Goal: Information Seeking & Learning: Learn about a topic

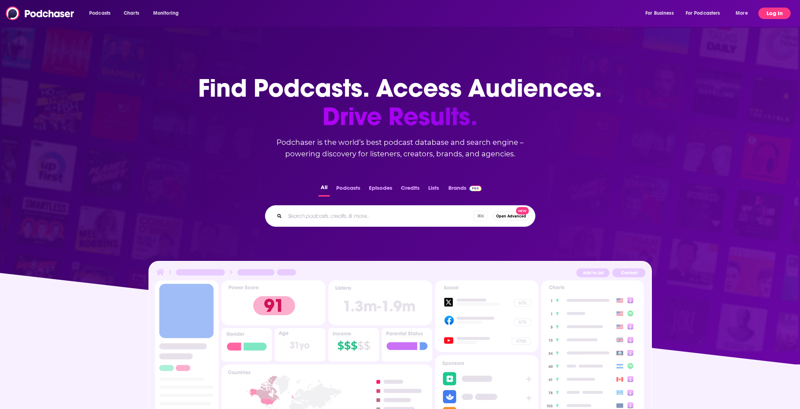
click at [771, 16] on button "Log In" at bounding box center [775, 14] width 32 height 12
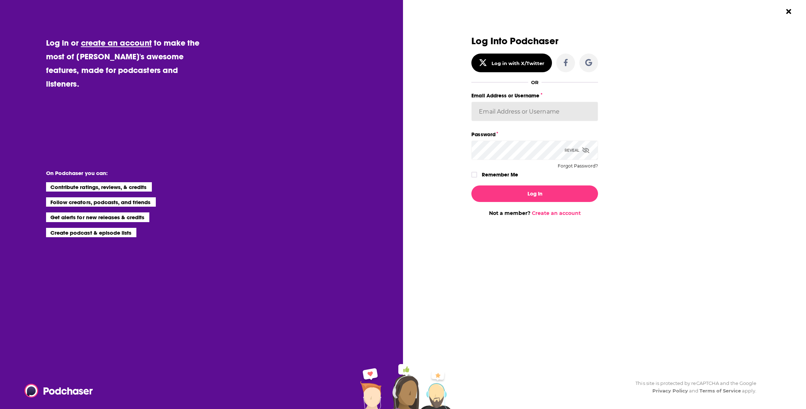
type input "SusanM"
click at [520, 194] on button "Log In" at bounding box center [534, 194] width 127 height 17
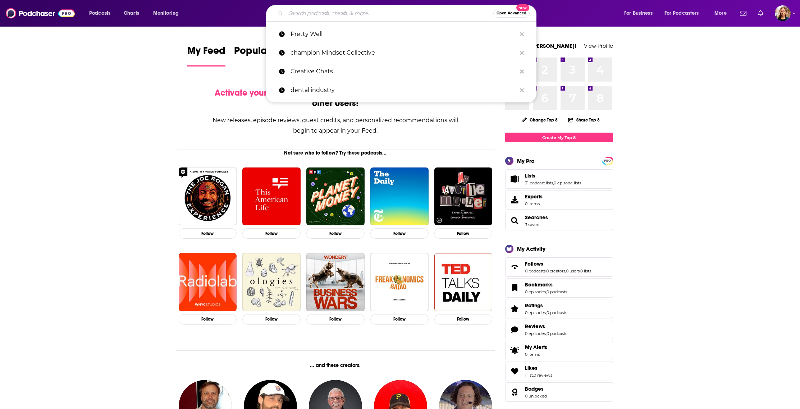
click at [340, 14] on input "Search podcasts, credits, & more..." at bounding box center [390, 14] width 208 height 12
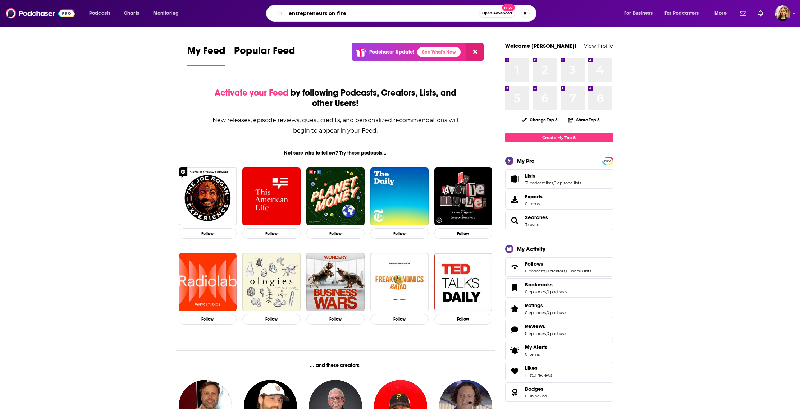
type input "entrepreneurs on fire"
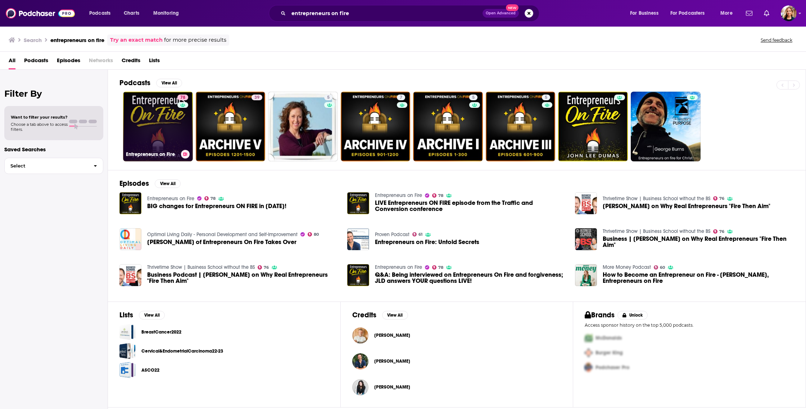
click at [164, 123] on link "78 Entrepreneurs on Fire" at bounding box center [158, 127] width 70 height 70
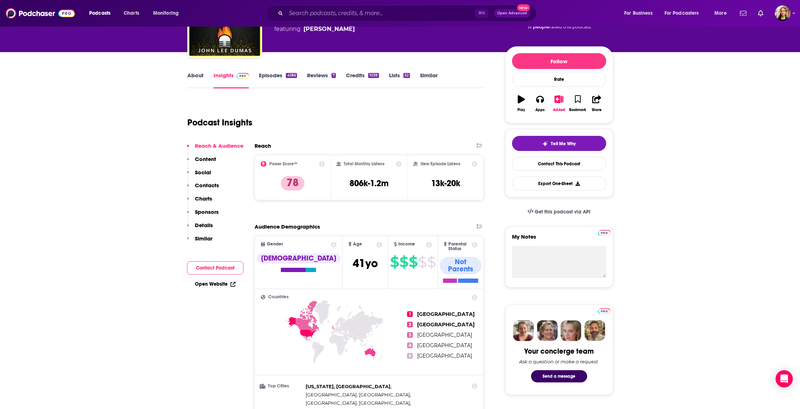
scroll to position [86, 0]
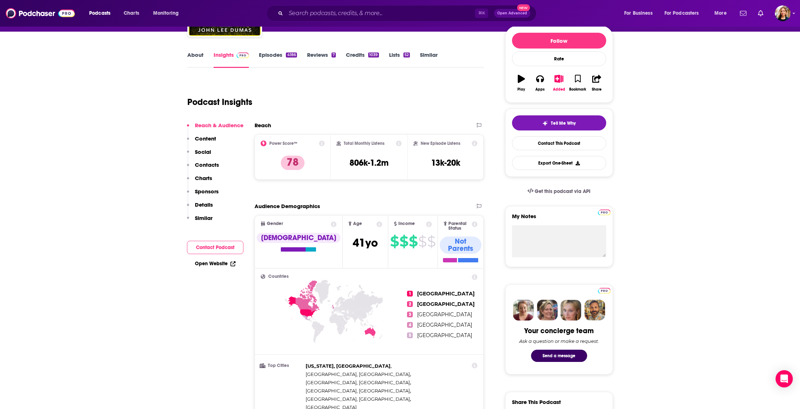
click at [197, 55] on link "About" at bounding box center [195, 59] width 16 height 17
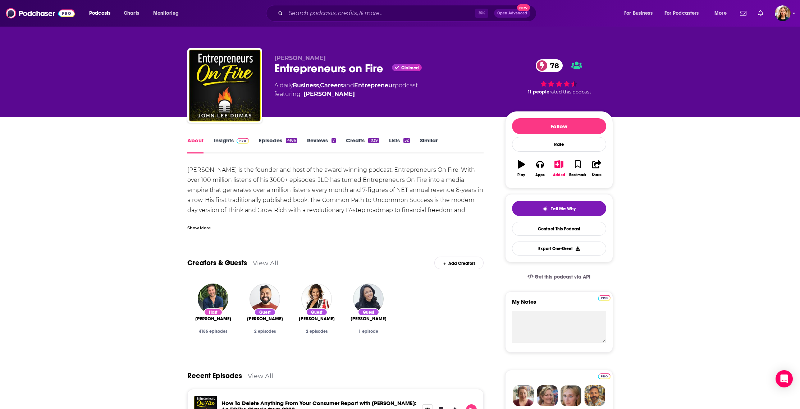
click at [192, 230] on div "Show More" at bounding box center [198, 227] width 23 height 7
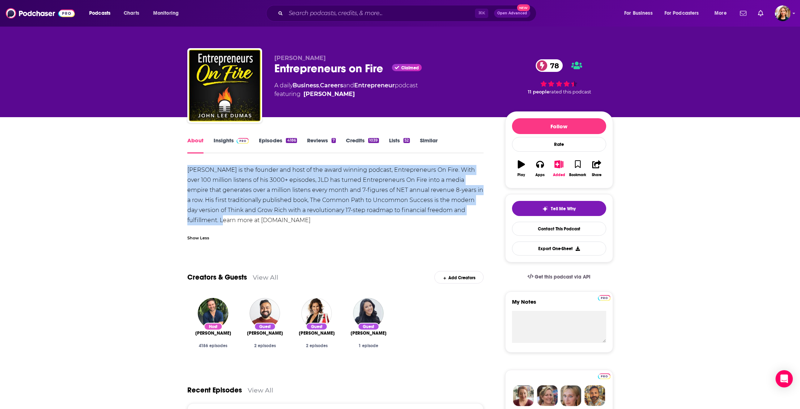
drag, startPoint x: 187, startPoint y: 169, endPoint x: 221, endPoint y: 223, distance: 63.2
click at [221, 223] on div "[PERSON_NAME] is the founder and host of the award winning podcast, Entrepreneu…" at bounding box center [335, 195] width 297 height 60
copy div "[PERSON_NAME] is the founder and host of the award winning podcast, Entrepreneu…"
click at [299, 181] on div "[PERSON_NAME] is the founder and host of the award winning podcast, Entrepreneu…" at bounding box center [335, 195] width 297 height 60
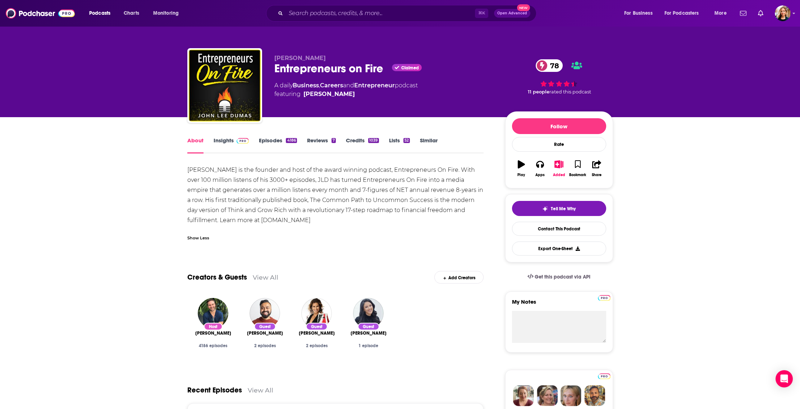
click at [230, 138] on link "Insights" at bounding box center [232, 145] width 36 height 17
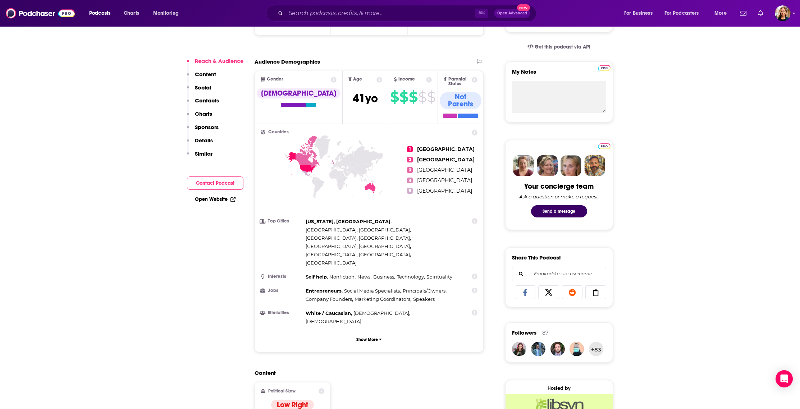
scroll to position [235, 0]
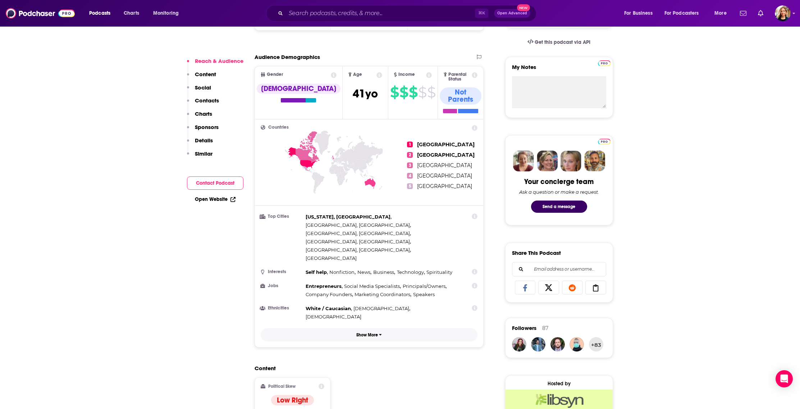
click at [365, 333] on p "Show More" at bounding box center [368, 335] width 22 height 5
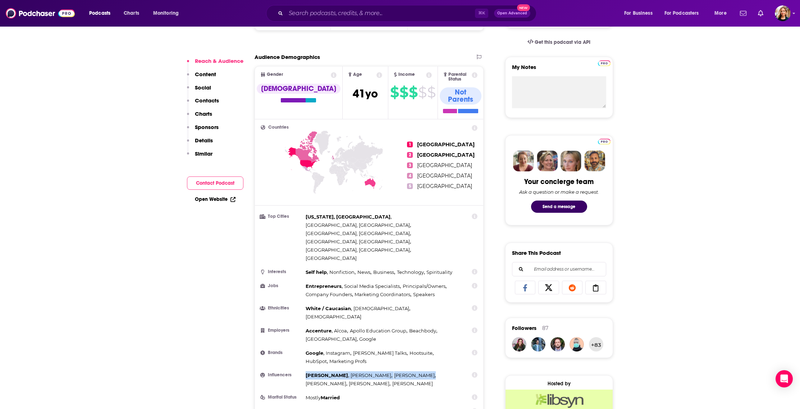
drag, startPoint x: 391, startPoint y: 334, endPoint x: 299, endPoint y: 328, distance: 91.6
click at [299, 372] on li "Influencers [PERSON_NAME] , [PERSON_NAME] , [PERSON_NAME] , [PERSON_NAME] , [PE…" at bounding box center [369, 380] width 217 height 17
drag, startPoint x: 394, startPoint y: 335, endPoint x: 390, endPoint y: 332, distance: 4.6
click at [394, 372] on div "[PERSON_NAME] , [PERSON_NAME] , [PERSON_NAME] , [PERSON_NAME] , [PERSON_NAME] ,…" at bounding box center [383, 380] width 154 height 17
drag, startPoint x: 385, startPoint y: 333, endPoint x: 323, endPoint y: 324, distance: 62.1
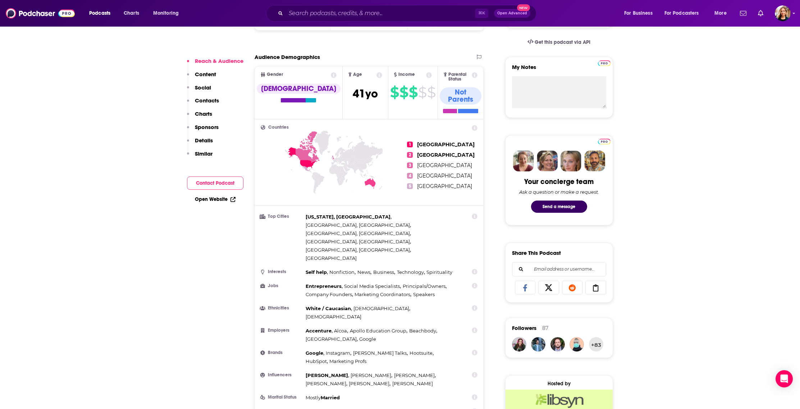
click at [305, 372] on li "Influencers [PERSON_NAME] , [PERSON_NAME] , [PERSON_NAME] , [PERSON_NAME] , [PE…" at bounding box center [369, 380] width 217 height 17
copy div "[PERSON_NAME] , [PERSON_NAME] , [PERSON_NAME] , [PERSON_NAME] , [PERSON_NAME] ,…"
